Goal: Task Accomplishment & Management: Manage account settings

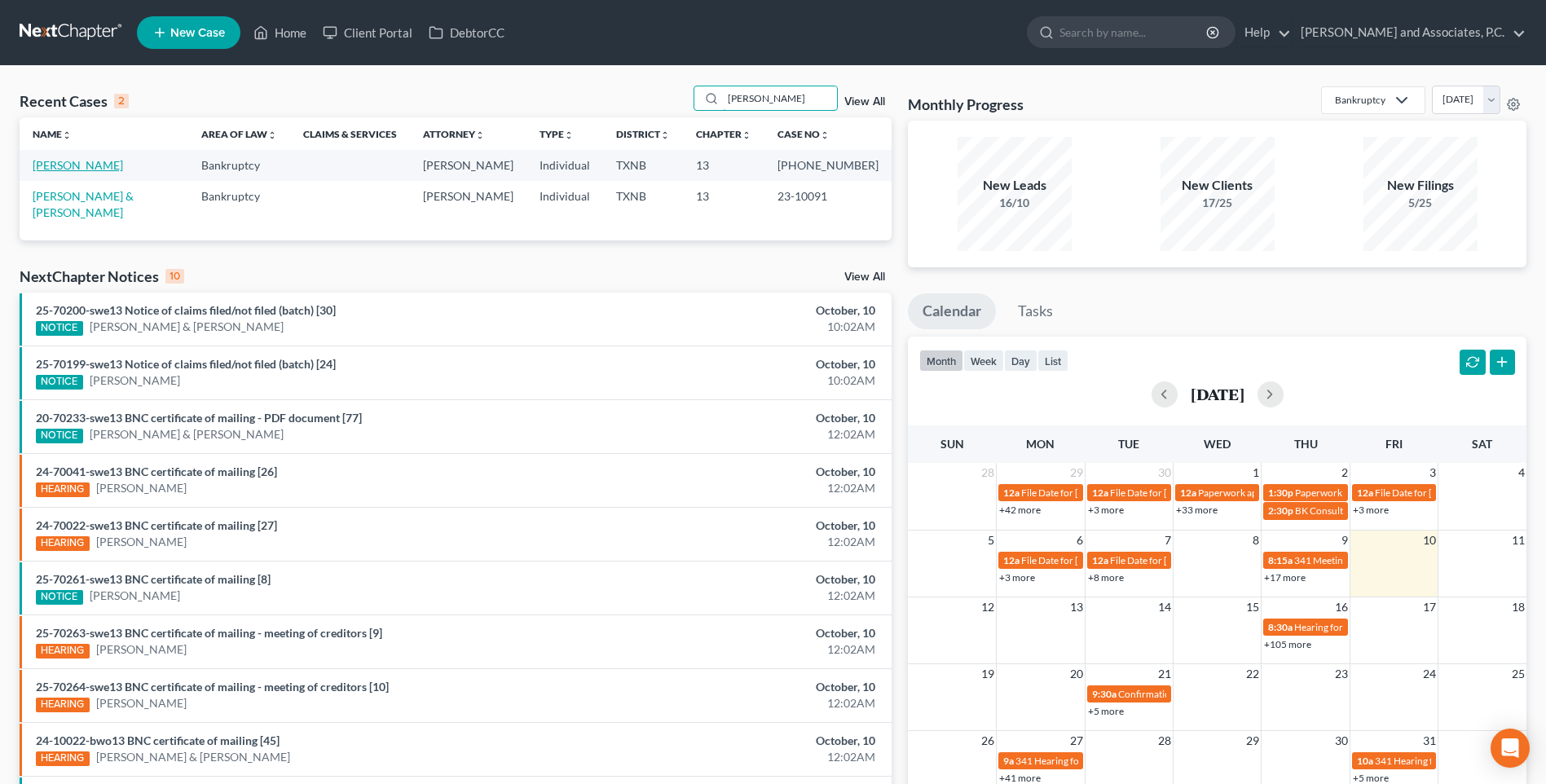
type input "[PERSON_NAME]"
click at [78, 164] on link "[PERSON_NAME]" at bounding box center [78, 164] width 91 height 14
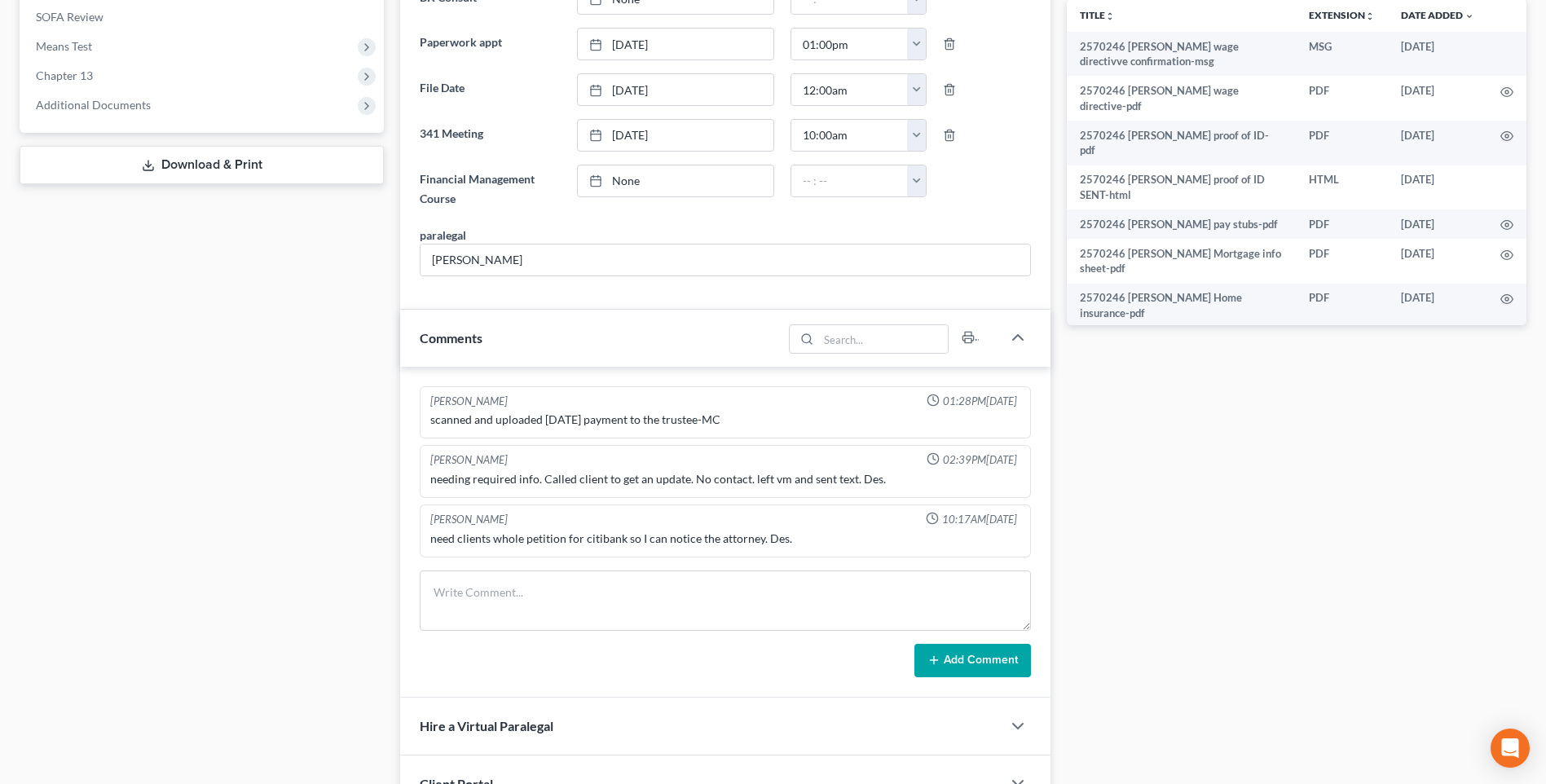
scroll to position [652, 0]
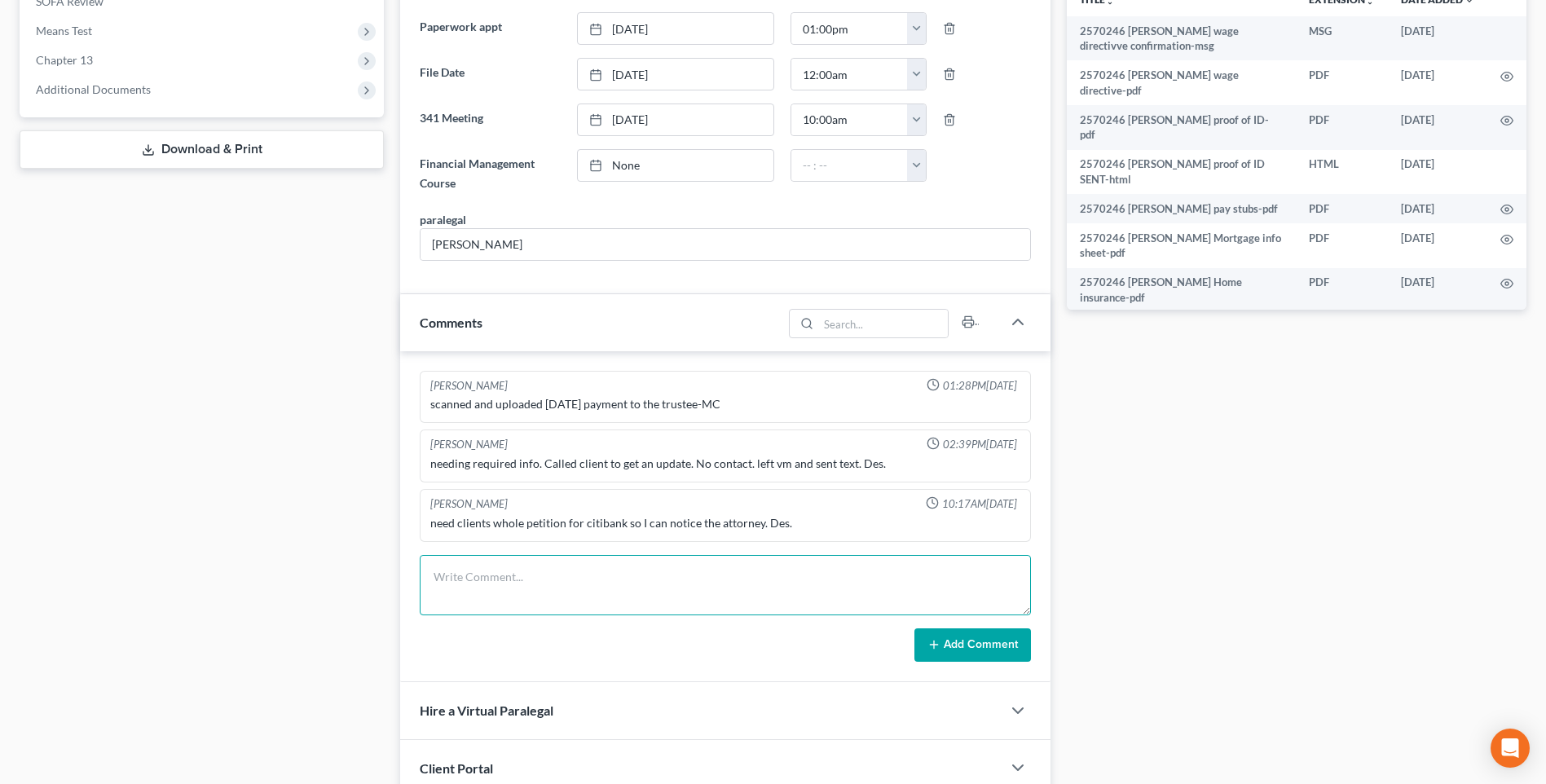
click at [474, 594] on textarea at bounding box center [725, 585] width 612 height 60
type textarea "[DATE] uploaded required documents and sent to the trustee. MC"
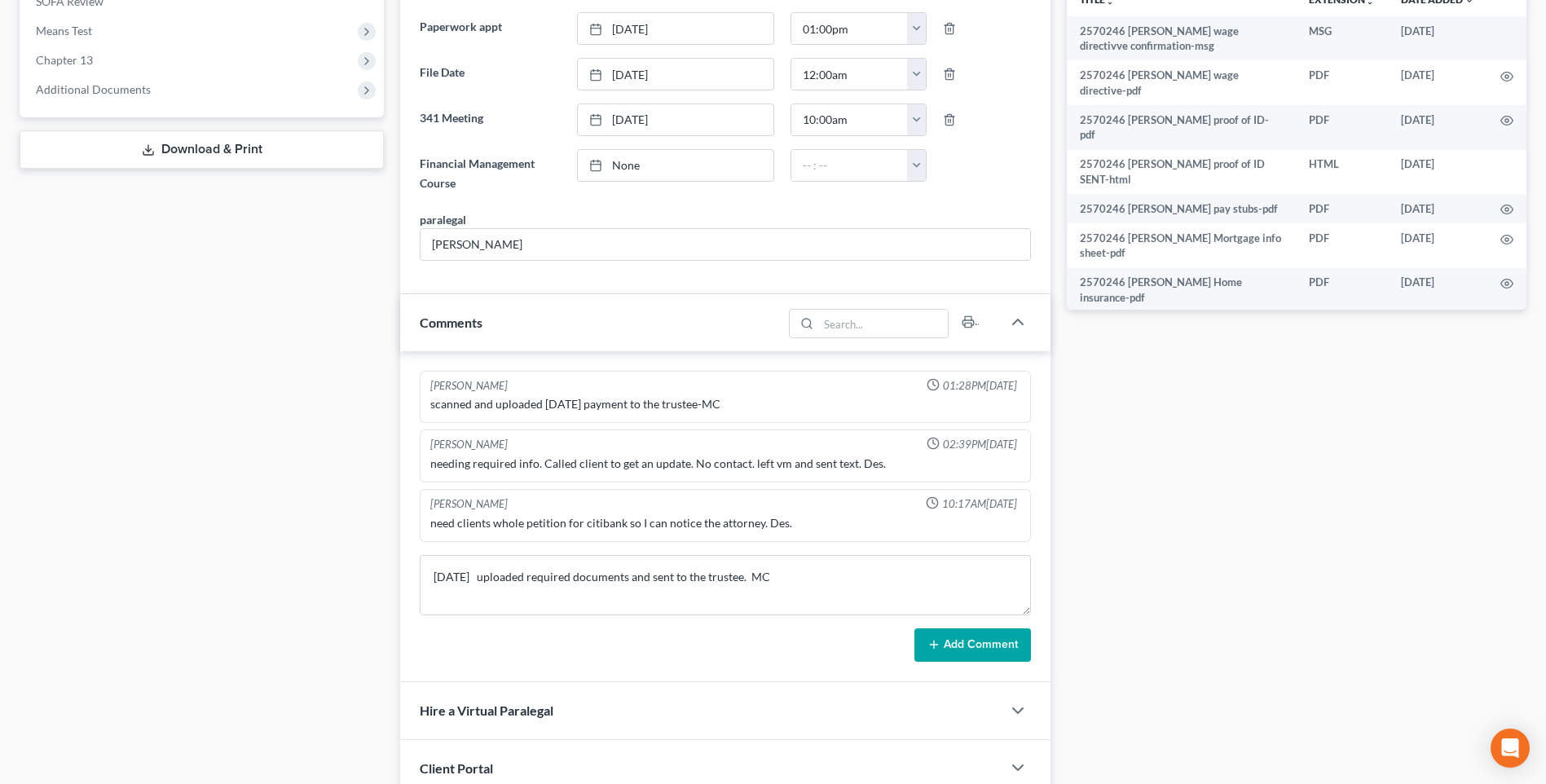
click at [1002, 637] on button "Add Comment" at bounding box center [973, 646] width 117 height 34
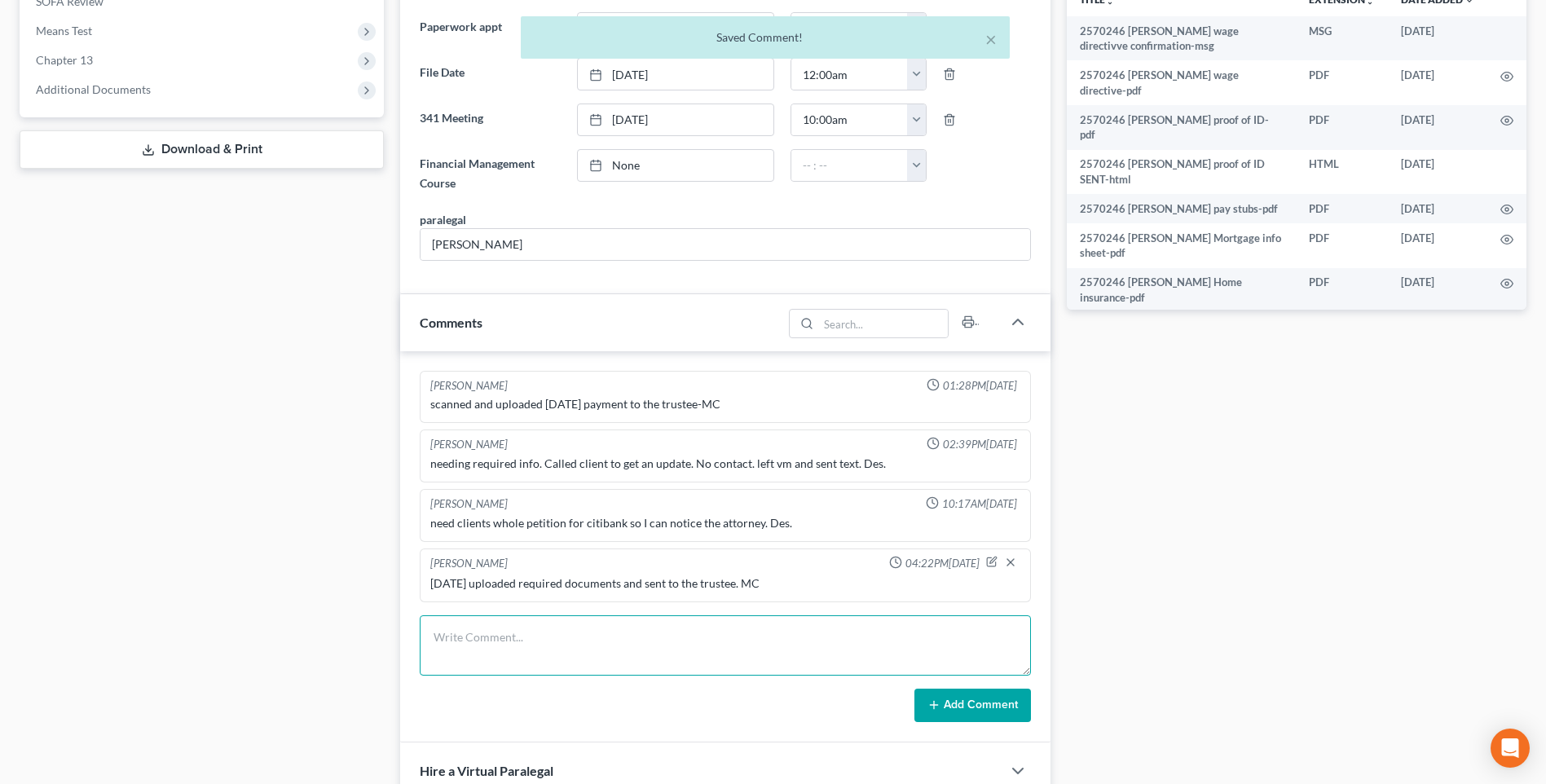
click at [478, 649] on textarea at bounding box center [725, 646] width 612 height 60
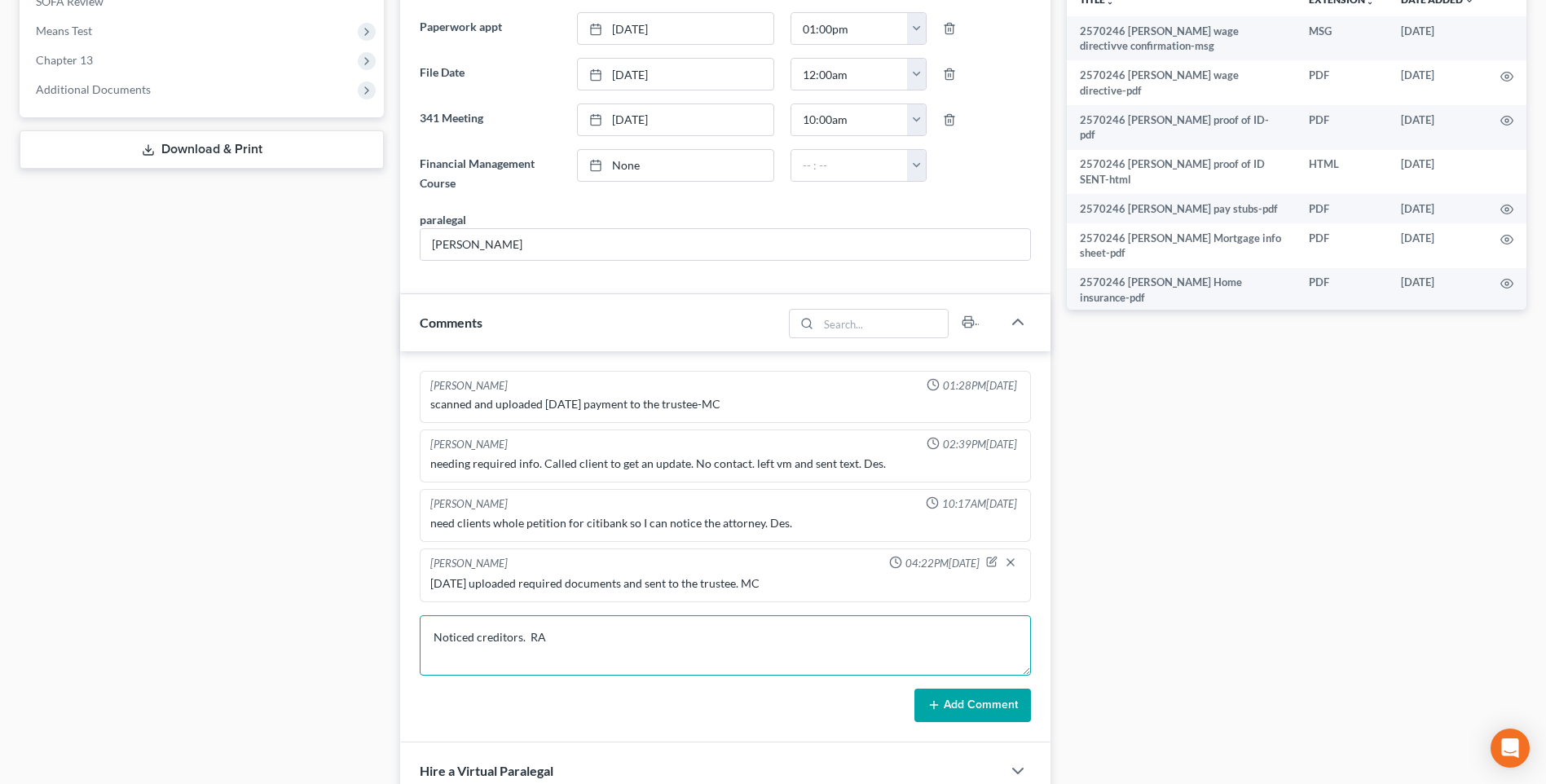
type textarea "Noticed creditors. RA"
click at [965, 709] on button "Add Comment" at bounding box center [973, 706] width 117 height 34
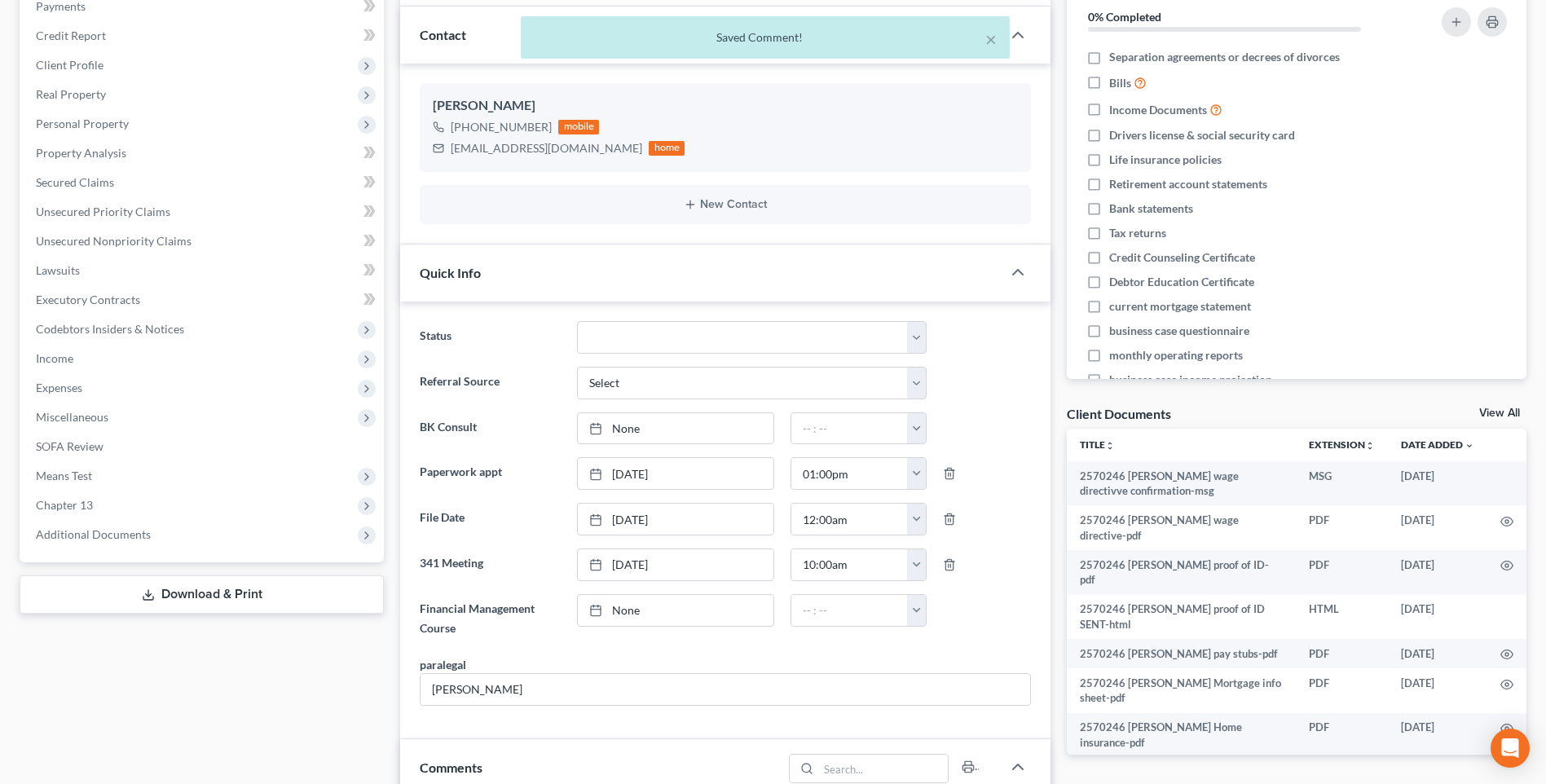
scroll to position [0, 0]
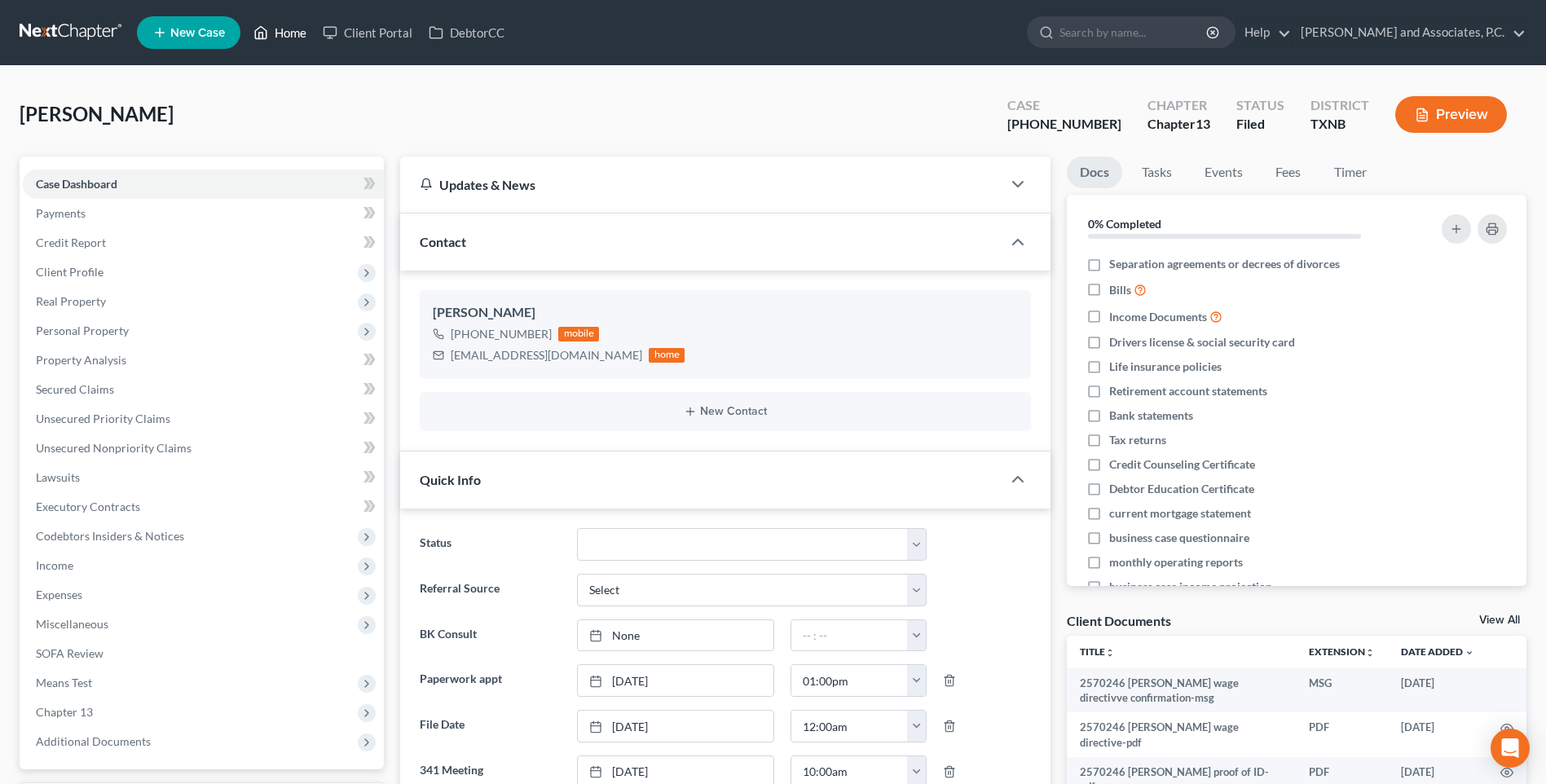
click at [289, 34] on link "Home" at bounding box center [280, 33] width 69 height 29
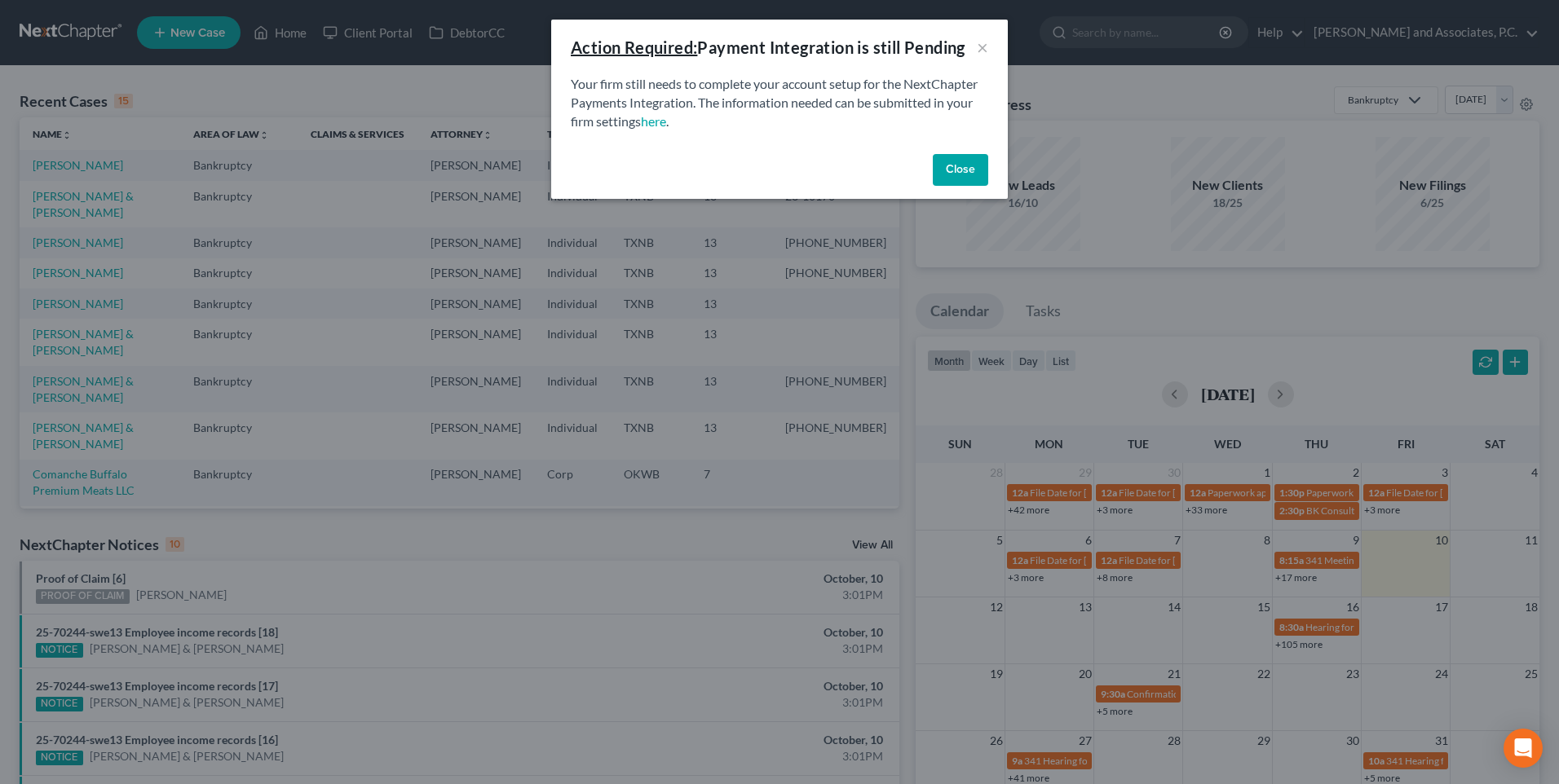
click at [962, 173] on button "Close" at bounding box center [961, 170] width 56 height 33
